Goal: Task Accomplishment & Management: Use online tool/utility

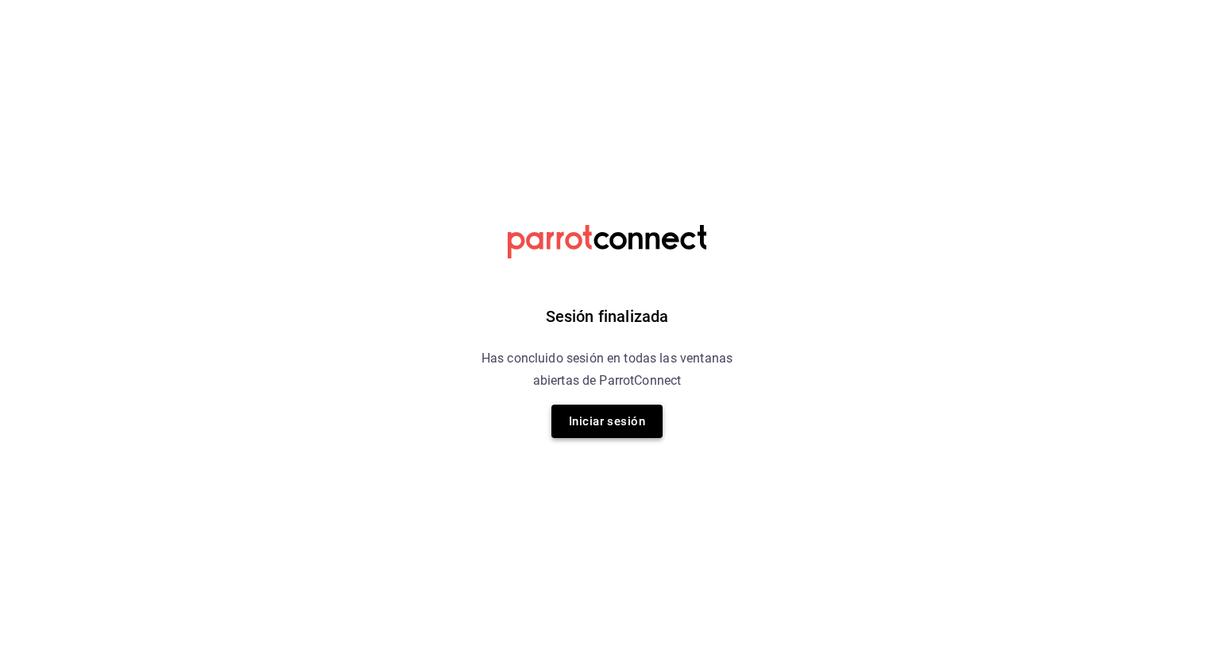
click at [589, 426] on button "Iniciar sesión" at bounding box center [606, 420] width 111 height 33
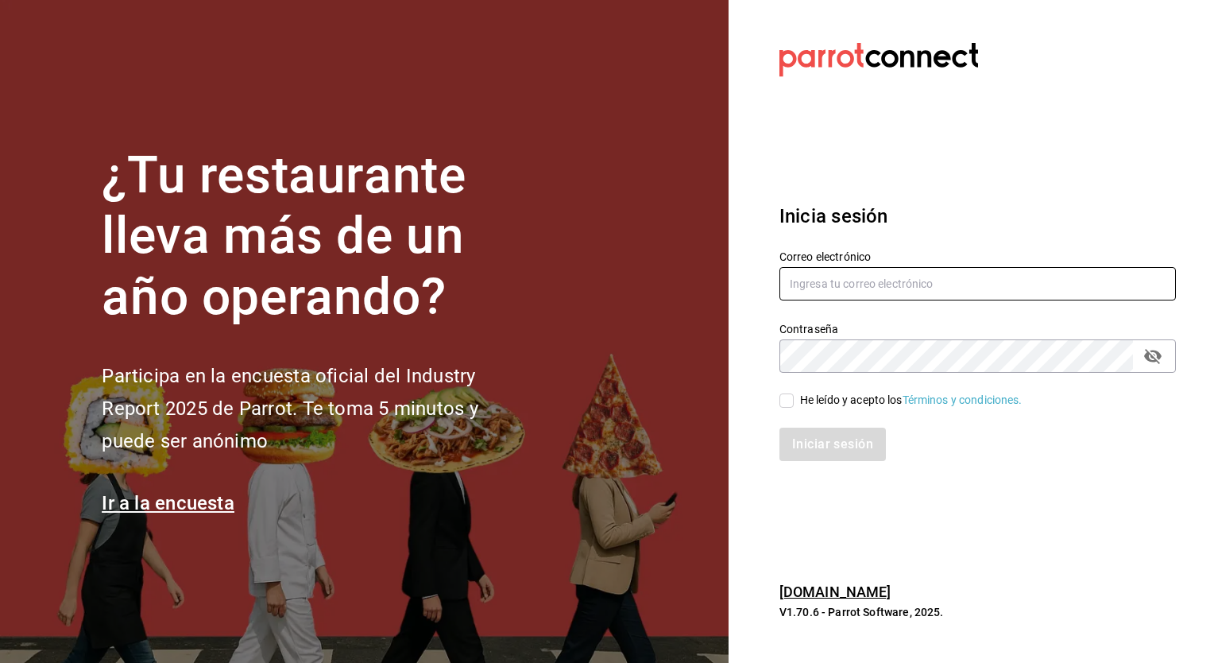
type input "[PERSON_NAME][EMAIL_ADDRESS][PERSON_NAME][DOMAIN_NAME]"
drag, startPoint x: 785, startPoint y: 402, endPoint x: 792, endPoint y: 415, distance: 14.6
click at [785, 402] on input "He leído y acepto los Términos y condiciones." at bounding box center [787, 400] width 14 height 14
checkbox input "true"
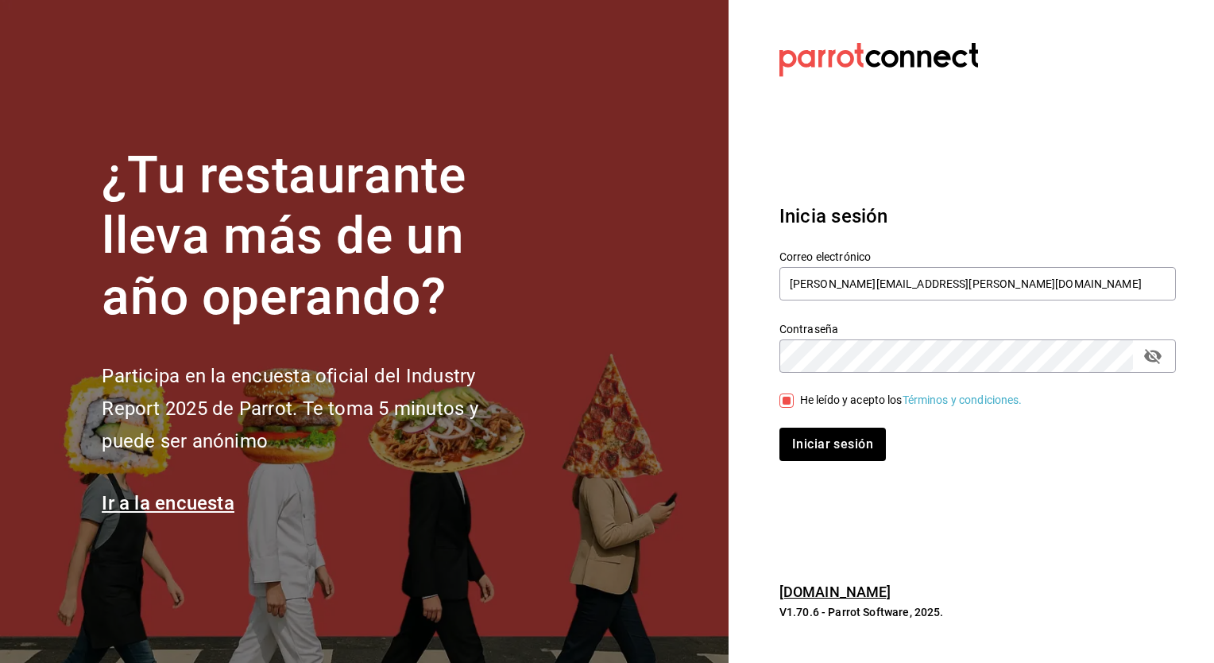
click at [821, 462] on div "Inicia sesión Correo electrónico [PERSON_NAME][EMAIL_ADDRESS][PERSON_NAME][DOMA…" at bounding box center [978, 332] width 397 height 298
click at [826, 429] on button "Iniciar sesión" at bounding box center [834, 444] width 108 height 33
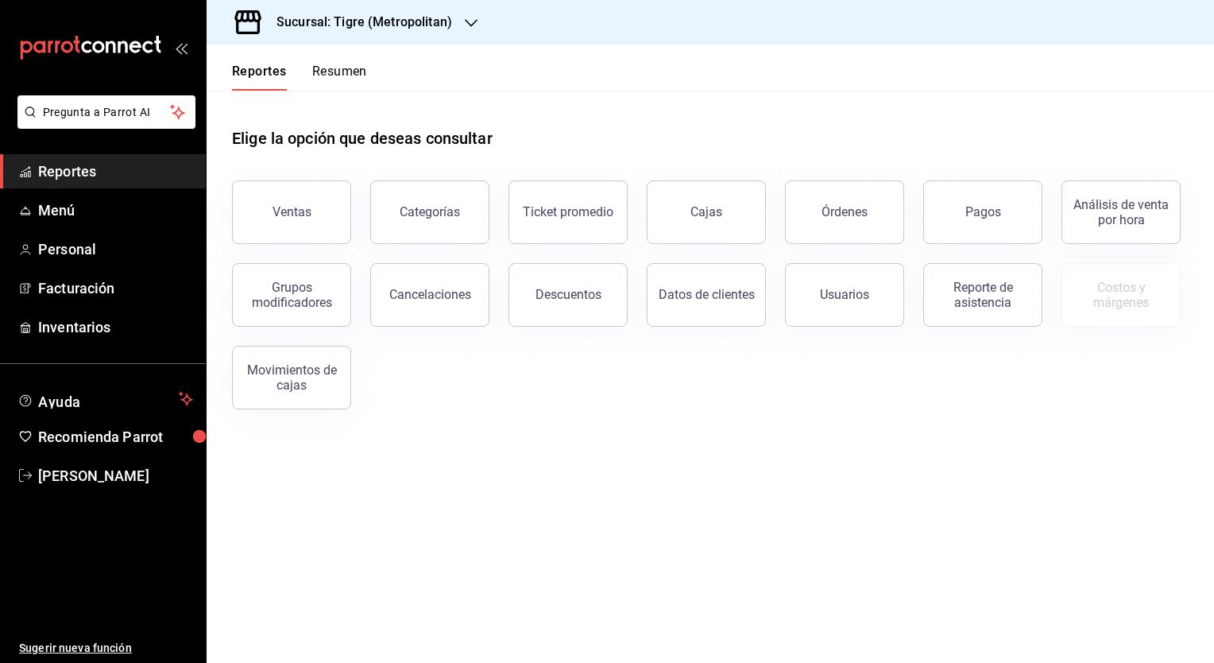
click at [346, 33] on div "Sucursal: Tigre (Metropolitan)" at bounding box center [351, 22] width 265 height 44
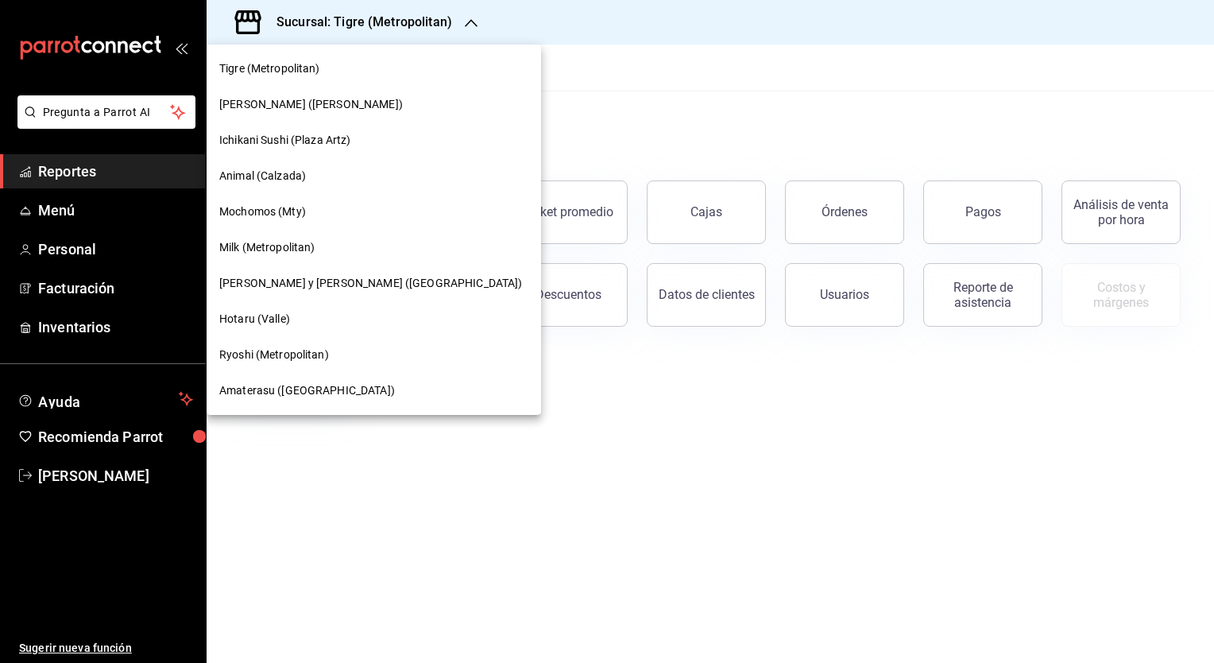
click at [270, 287] on span "[PERSON_NAME] y [PERSON_NAME] ([GEOGRAPHIC_DATA])" at bounding box center [370, 283] width 303 height 17
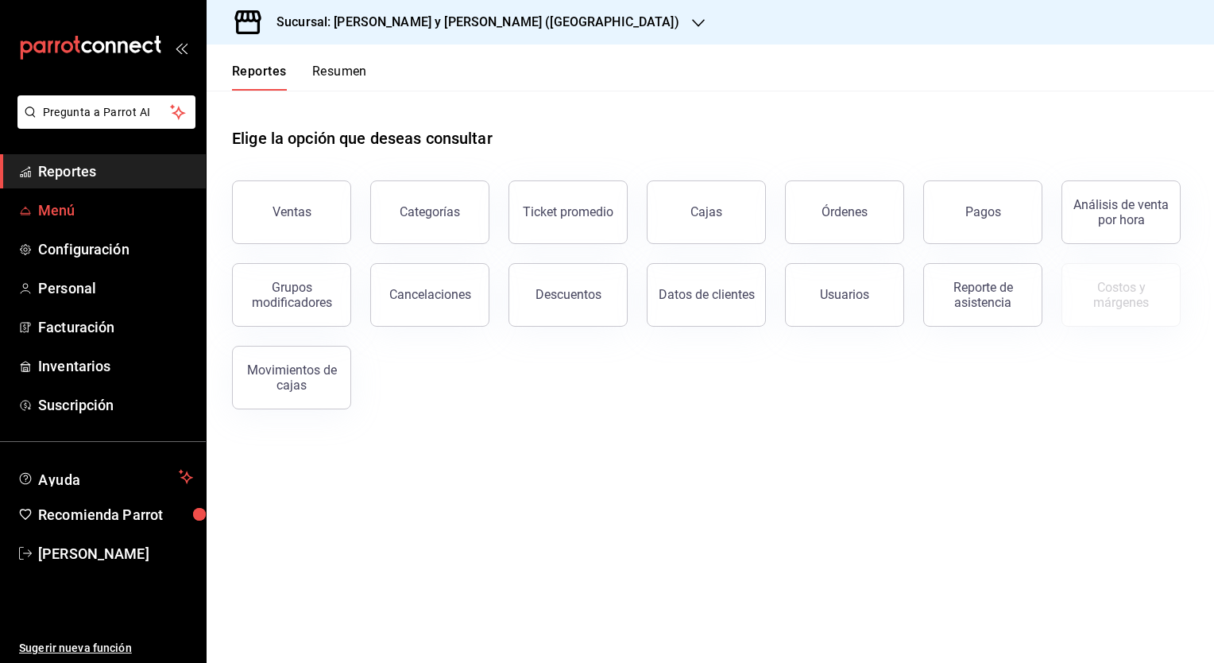
click at [46, 211] on span "Menú" at bounding box center [115, 209] width 155 height 21
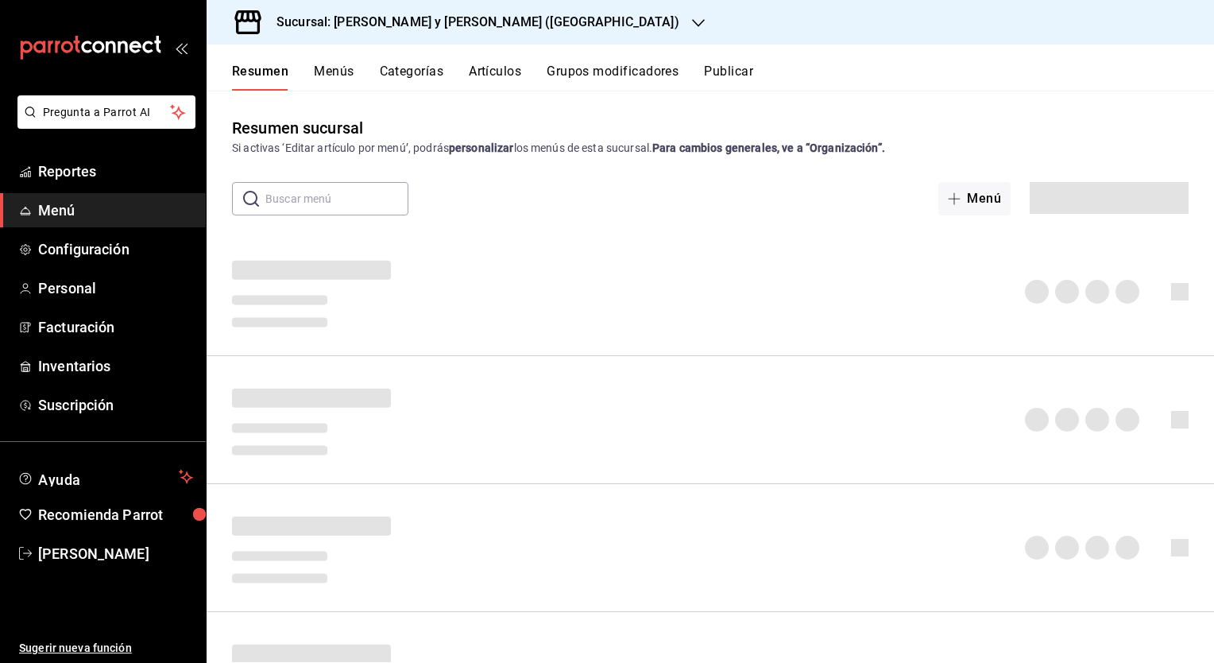
click at [484, 69] on button "Artículos" at bounding box center [495, 77] width 52 height 27
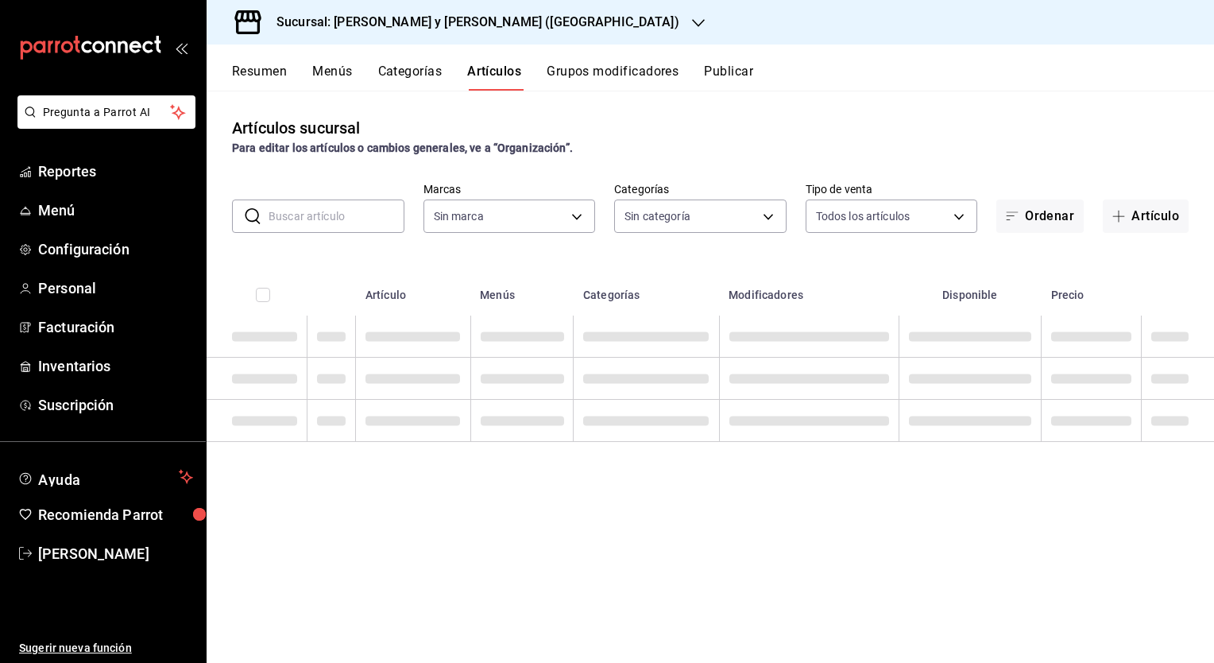
click at [340, 218] on input "text" at bounding box center [337, 216] width 136 height 32
type input "5c4b5436-b9cd-4a1a-b4e8-85329c7394cf"
type input "FR"
type input "463cbe58-69f9-49c2-85c9-e7a3a82fd125,93b19971-b18f-4184-ad12-5f617cec116c,3e3b7…"
type input "FRENCH"
